Goal: Transaction & Acquisition: Subscribe to service/newsletter

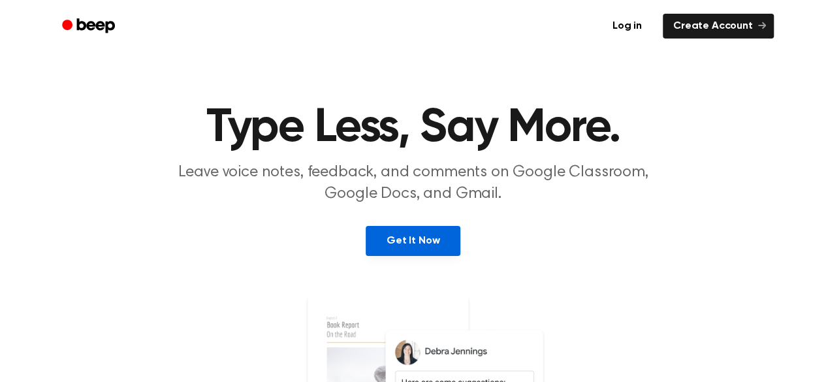
click at [404, 242] on link "Get It Now" at bounding box center [413, 241] width 95 height 30
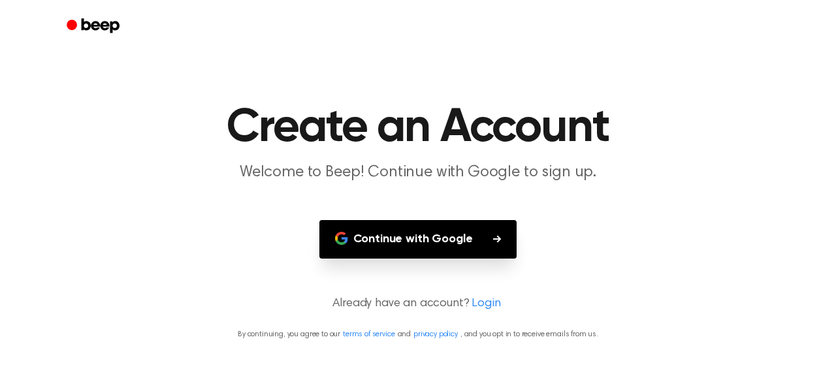
click at [452, 242] on button "Continue with Google" at bounding box center [418, 239] width 198 height 39
click at [406, 236] on button "Continue with Google" at bounding box center [418, 239] width 198 height 39
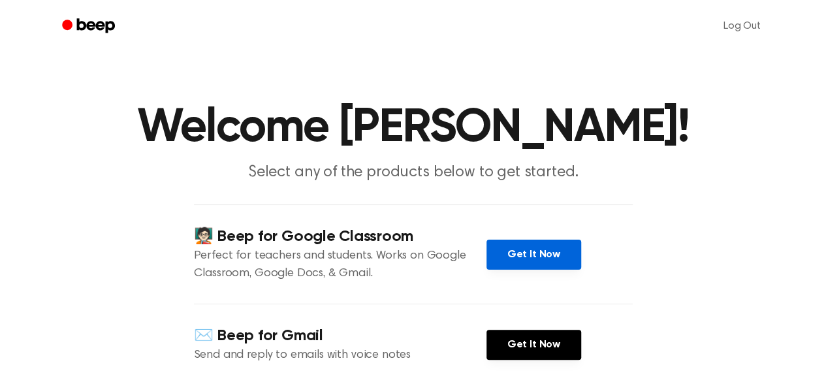
click at [536, 257] on link "Get It Now" at bounding box center [534, 255] width 95 height 30
